Goal: Find specific page/section: Find specific page/section

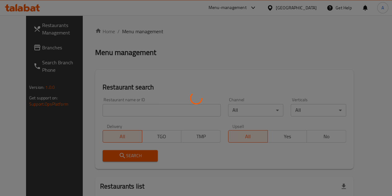
click at [125, 108] on div at bounding box center [196, 98] width 392 height 196
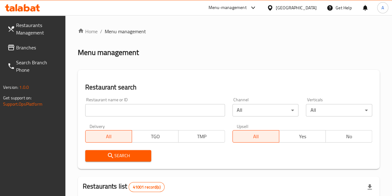
click at [124, 108] on input "search" at bounding box center [155, 110] width 140 height 12
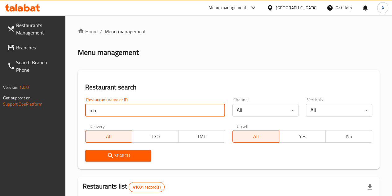
type input "maiz tacos"
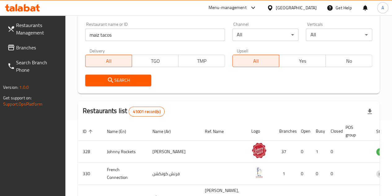
scroll to position [58, 0]
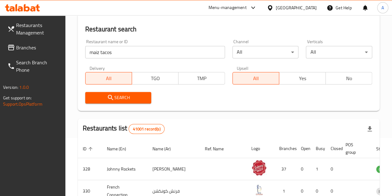
click at [122, 94] on span "Search" at bounding box center [118, 98] width 56 height 8
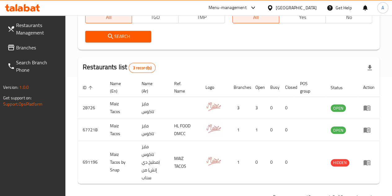
scroll to position [119, 0]
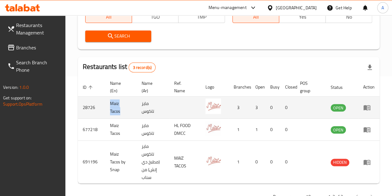
drag, startPoint x: 107, startPoint y: 105, endPoint x: 122, endPoint y: 112, distance: 16.7
click at [122, 112] on td "Maiz Tacos" at bounding box center [121, 107] width 32 height 22
copy td "Maiz Tacos"
click at [81, 107] on td "28726" at bounding box center [91, 107] width 27 height 22
drag, startPoint x: 81, startPoint y: 107, endPoint x: 94, endPoint y: 107, distance: 12.7
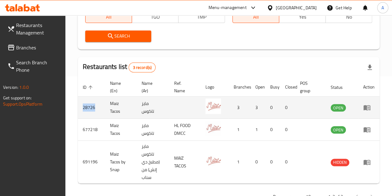
click at [94, 107] on td "28726" at bounding box center [91, 107] width 27 height 22
copy td "28726"
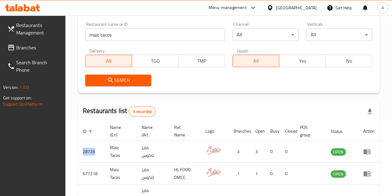
scroll to position [0, 0]
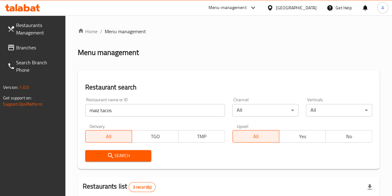
click at [242, 7] on div "Menu-management" at bounding box center [228, 7] width 38 height 7
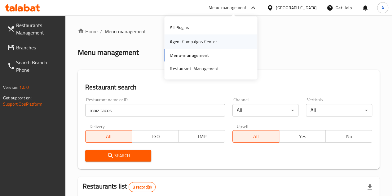
click at [195, 45] on div "Agent Campaigns Center" at bounding box center [193, 41] width 47 height 7
